Goal: Find contact information: Find contact information

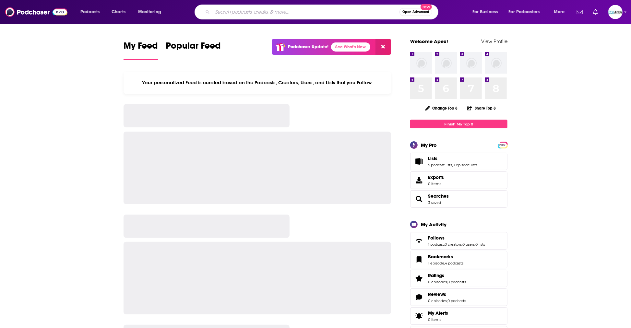
click at [232, 12] on input "Search podcasts, credits, & more..." at bounding box center [306, 12] width 187 height 10
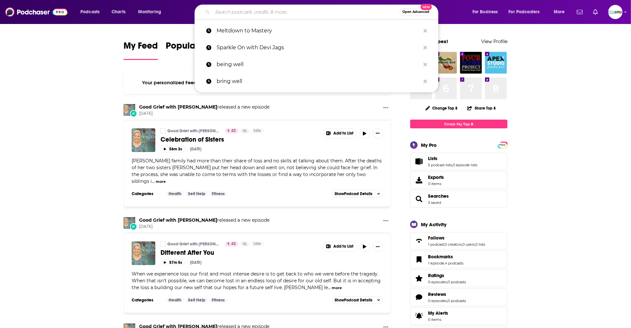
click at [232, 15] on input "Search podcasts, credits, & more..." at bounding box center [306, 12] width 187 height 10
paste input "Wisdom of Wellness Podcast"
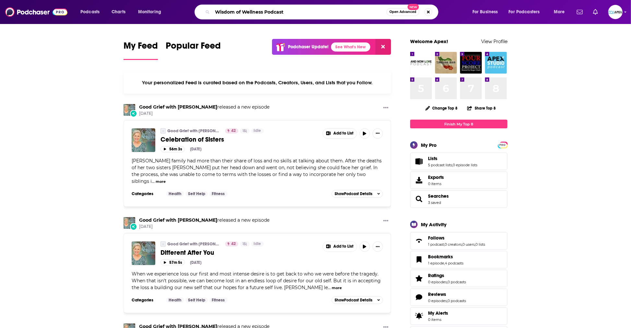
click at [368, 15] on input "Wisdom of Wellness Podcast" at bounding box center [300, 12] width 174 height 10
type input "Wisdom of Wellness Podcast"
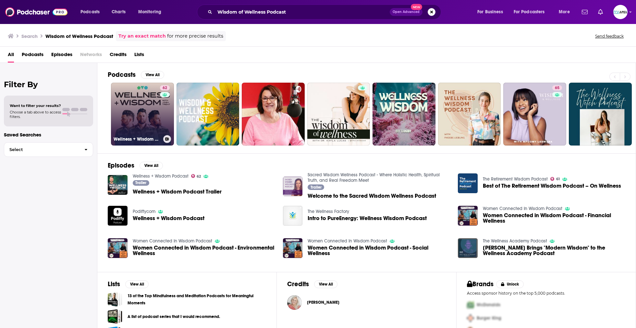
click at [158, 120] on link "62 Wellness + Wisdom Podcast" at bounding box center [142, 114] width 63 height 63
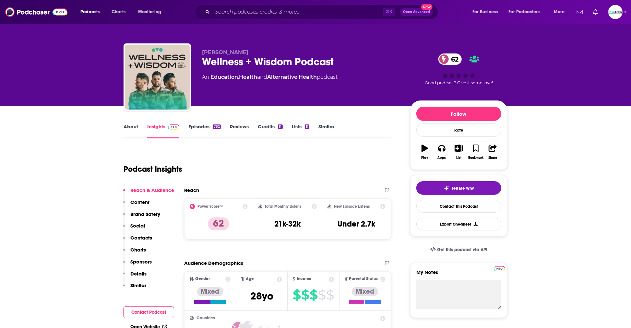
click at [134, 126] on link "About" at bounding box center [131, 131] width 15 height 15
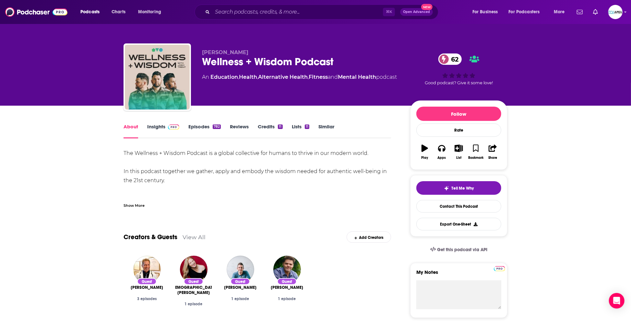
click at [130, 202] on div "Show More" at bounding box center [134, 205] width 21 height 6
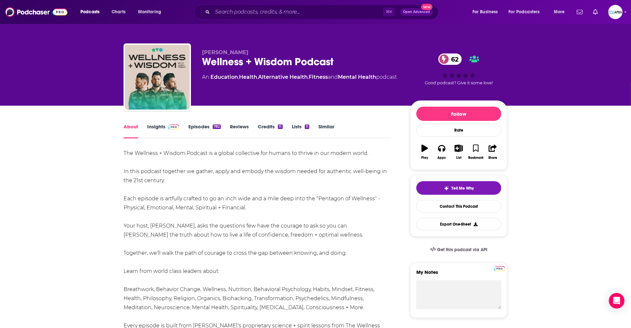
click at [192, 131] on link "Episodes 782" at bounding box center [205, 131] width 32 height 15
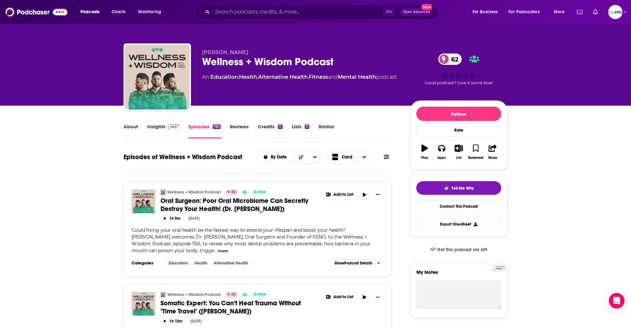
click at [131, 127] on link "About" at bounding box center [131, 131] width 15 height 15
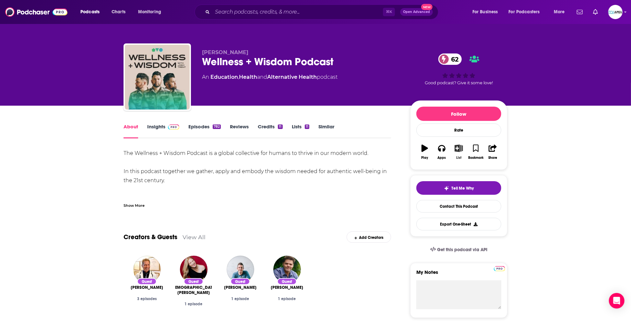
click at [459, 147] on icon "button" at bounding box center [459, 148] width 8 height 7
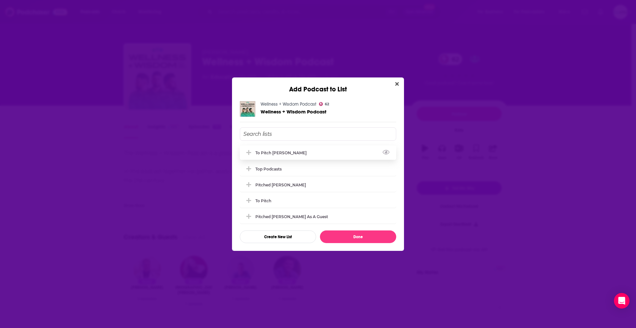
click at [284, 156] on div "To pitch [PERSON_NAME]" at bounding box center [318, 153] width 156 height 14
drag, startPoint x: 357, startPoint y: 238, endPoint x: 348, endPoint y: 230, distance: 12.2
click at [357, 238] on button "Done" at bounding box center [358, 237] width 76 height 13
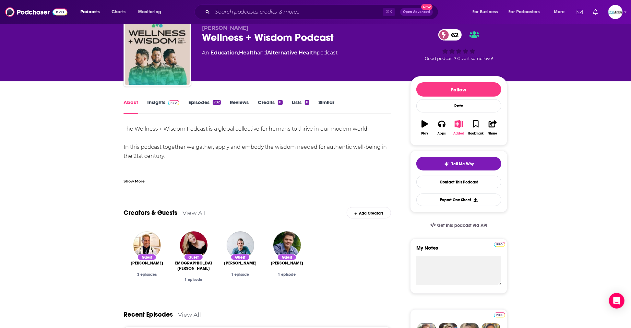
scroll to position [36, 0]
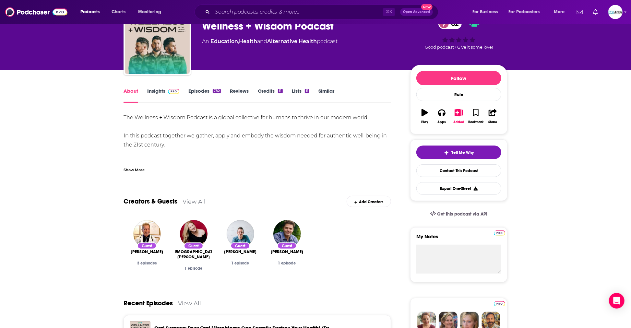
click at [195, 92] on link "Episodes 782" at bounding box center [205, 95] width 32 height 15
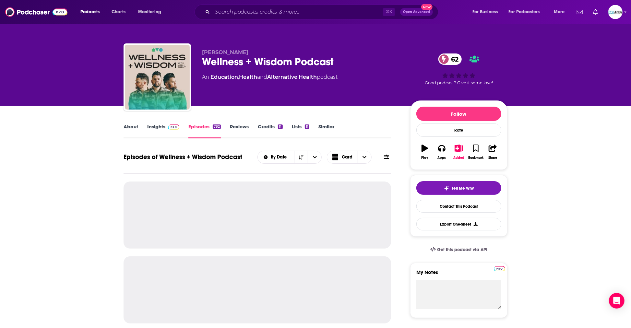
click at [156, 127] on link "Insights" at bounding box center [163, 131] width 32 height 15
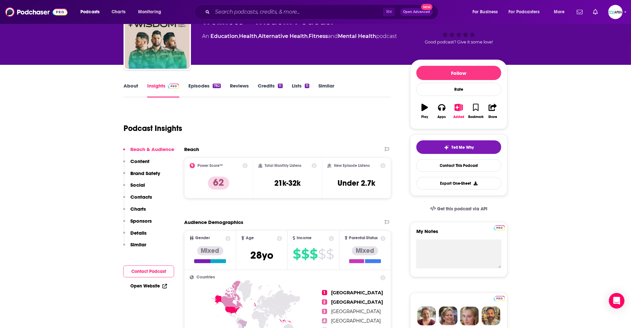
scroll to position [187, 0]
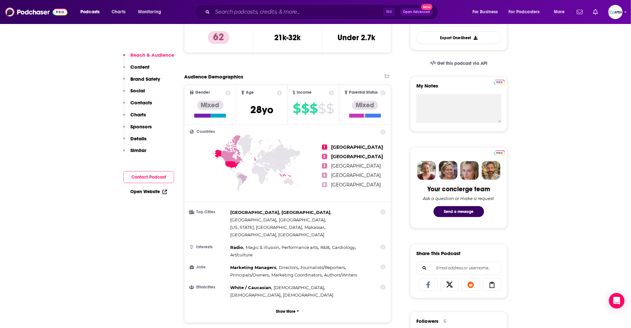
click at [140, 89] on p "Social" at bounding box center [137, 91] width 15 height 6
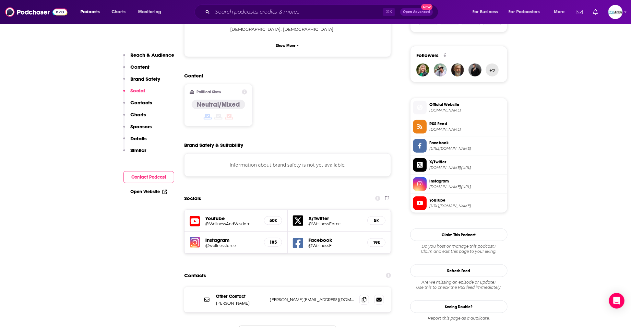
scroll to position [532, 0]
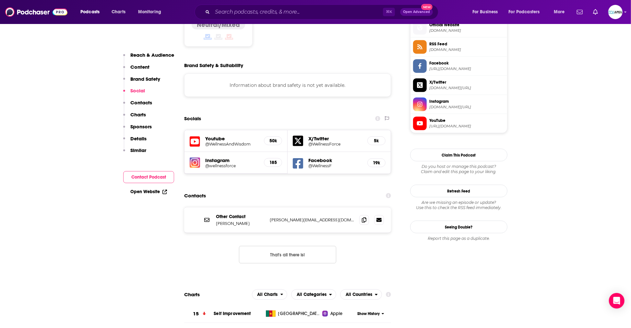
click at [240, 142] on h5 "@WellnessAndWisdom" at bounding box center [232, 144] width 54 height 5
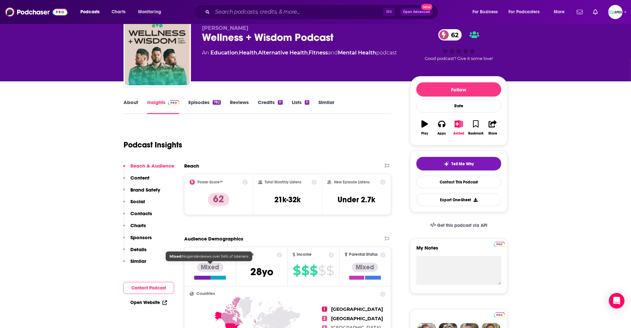
scroll to position [0, 0]
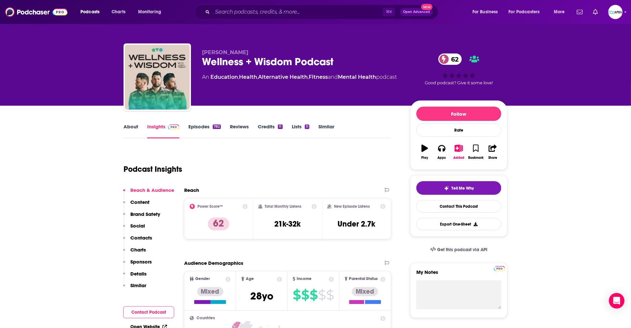
click at [135, 224] on p "Social" at bounding box center [137, 226] width 15 height 6
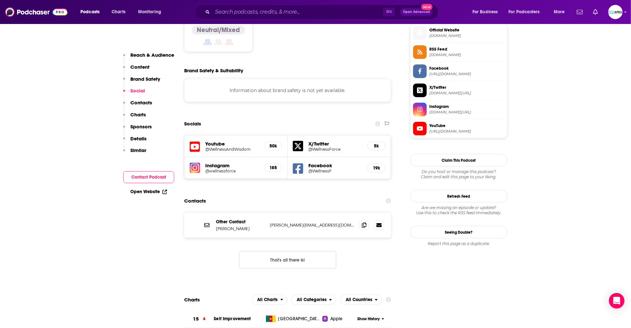
scroll to position [532, 0]
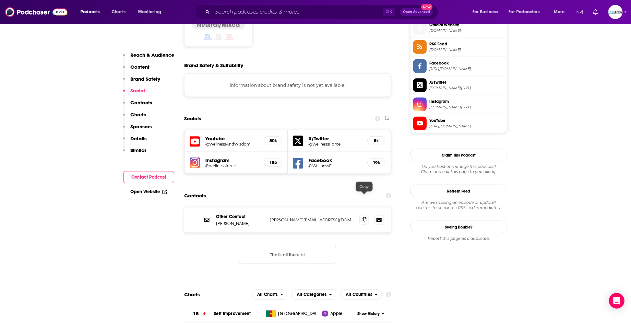
click at [362, 217] on icon at bounding box center [364, 219] width 5 height 5
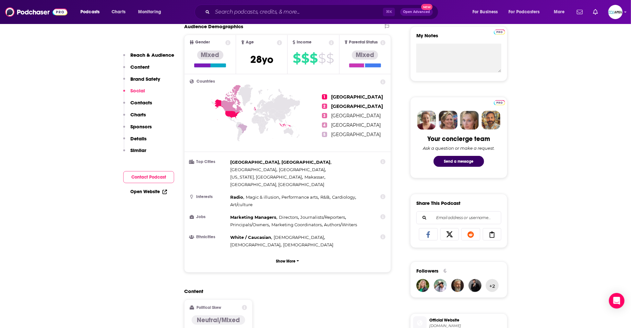
scroll to position [0, 0]
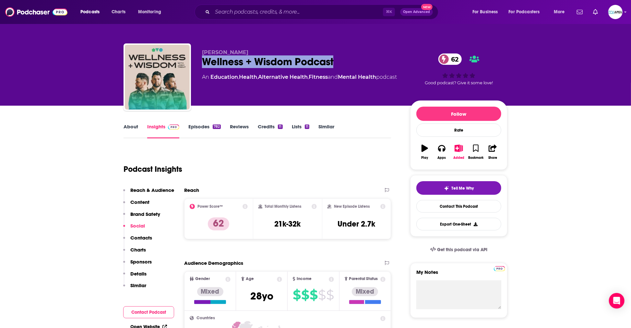
drag, startPoint x: 204, startPoint y: 62, endPoint x: 339, endPoint y: 57, distance: 135.4
click at [339, 57] on div "Wellness + Wisdom Podcast 62" at bounding box center [301, 61] width 198 height 13
copy h2 "Wellness + Wisdom Podcast"
click at [136, 127] on link "About" at bounding box center [131, 131] width 15 height 15
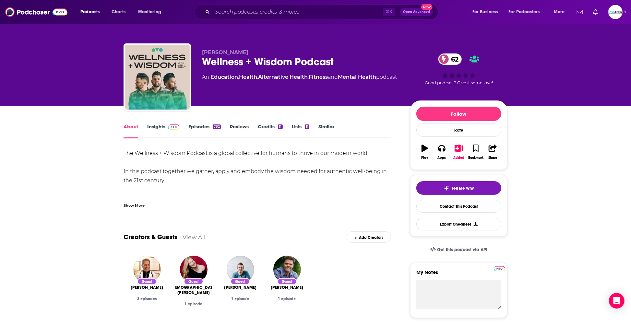
click at [137, 206] on div "Show More" at bounding box center [134, 205] width 21 height 6
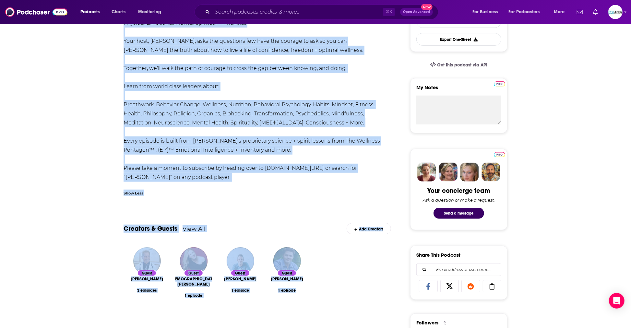
scroll to position [186, 0]
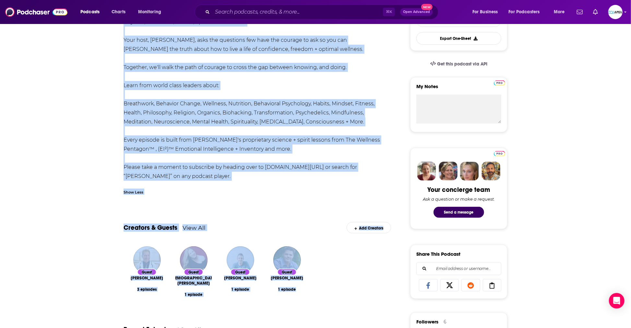
drag, startPoint x: 125, startPoint y: 153, endPoint x: 316, endPoint y: 175, distance: 192.7
click at [316, 175] on div "The Wellness + Wisdom Podcast is a global collective for humans to thrive in ou…" at bounding box center [258, 72] width 268 height 218
copy div "The Wellness + Wisdom Podcast is a global collective for humans to thrive in ou…"
